Goal: Find contact information: Find contact information

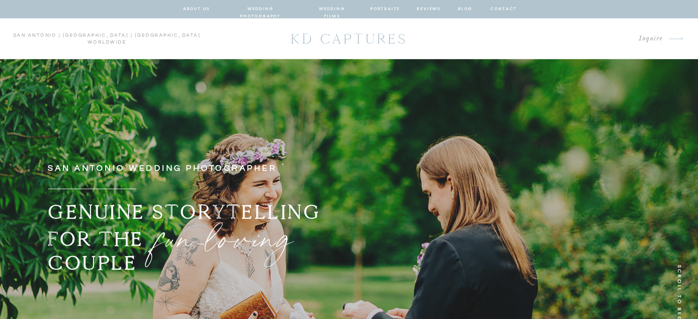
click at [504, 8] on nav "contact" at bounding box center [503, 9] width 26 height 8
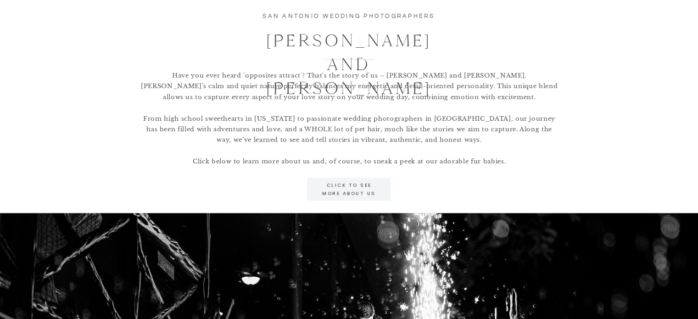
scroll to position [826, 0]
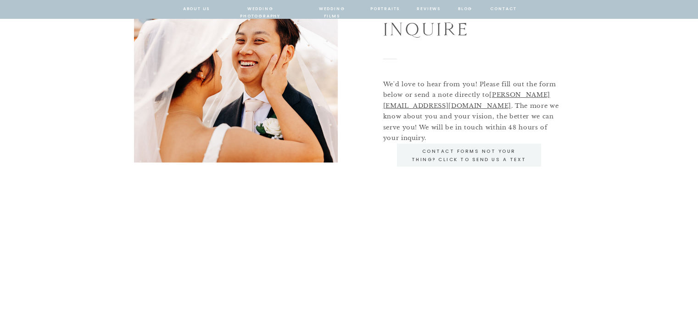
scroll to position [92, 0]
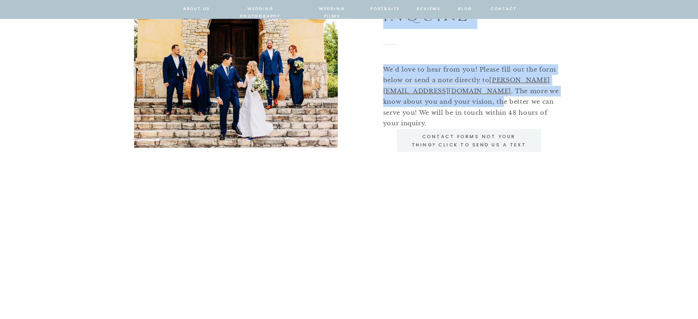
drag, startPoint x: 380, startPoint y: 93, endPoint x: 444, endPoint y: 97, distance: 63.5
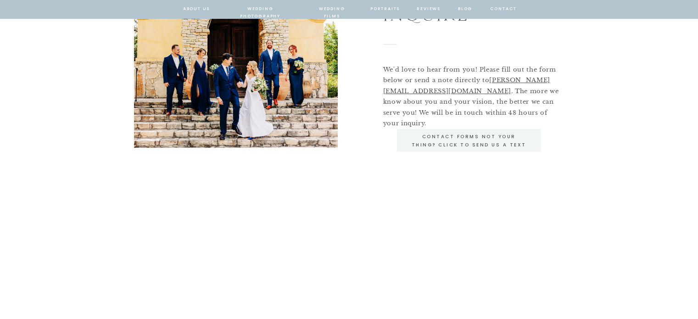
click at [460, 104] on p "We'd love to hear from you! Please fill out the form below or send a note direc…" at bounding box center [474, 92] width 182 height 56
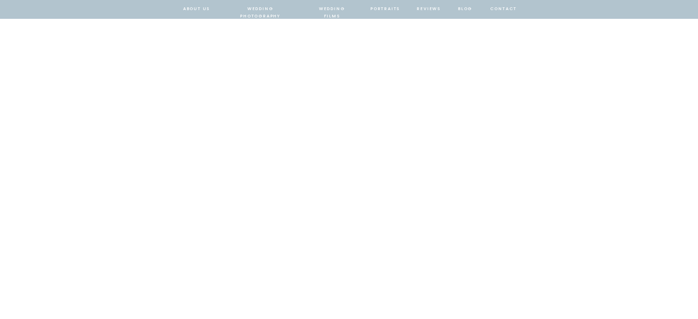
scroll to position [643, 0]
